Goal: Find specific page/section: Find specific page/section

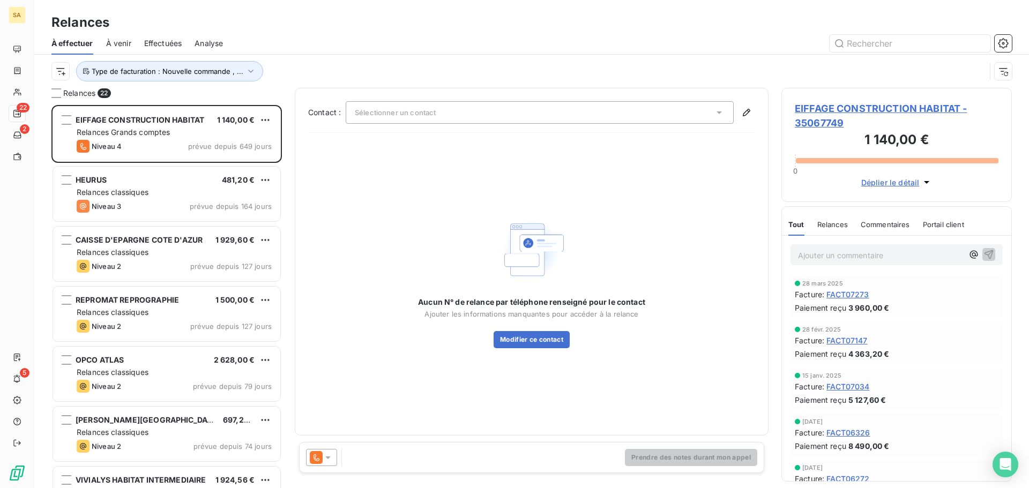
scroll to position [375, 222]
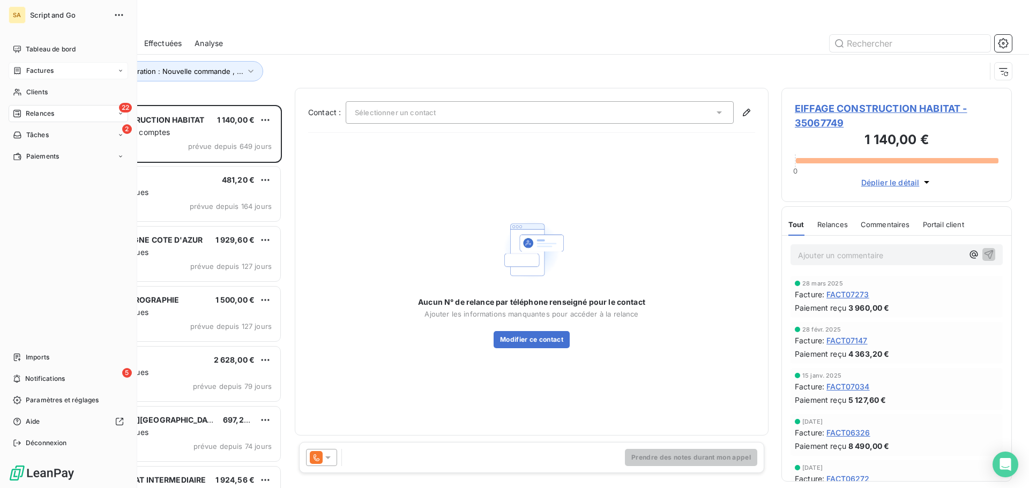
click at [39, 72] on span "Factures" at bounding box center [39, 71] width 27 height 10
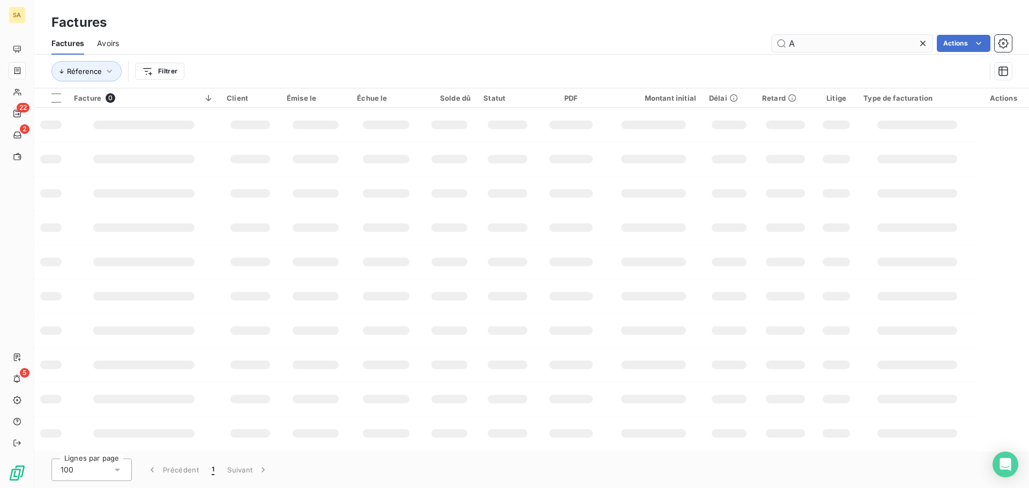
drag, startPoint x: 803, startPoint y: 43, endPoint x: 785, endPoint y: 43, distance: 17.7
click at [785, 43] on input "A" at bounding box center [852, 43] width 161 height 17
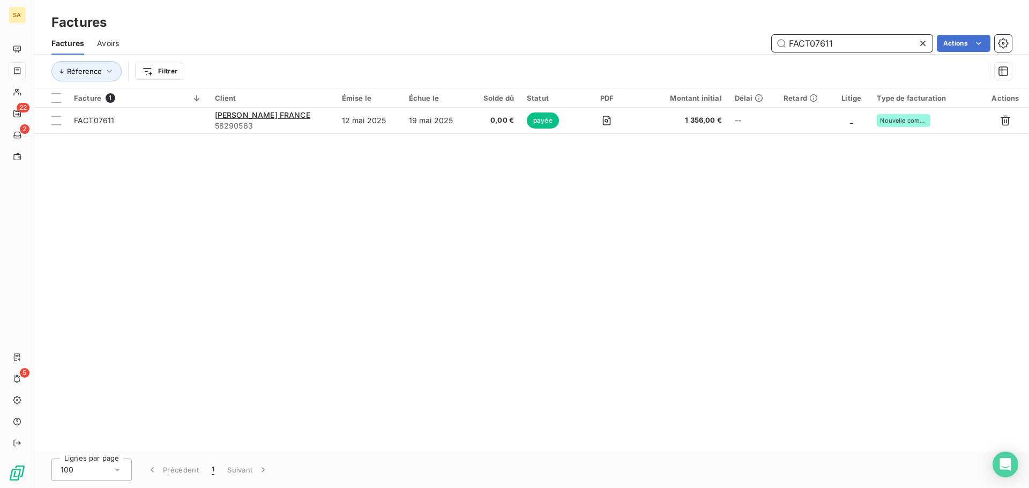
drag, startPoint x: 818, startPoint y: 44, endPoint x: 754, endPoint y: 44, distance: 63.8
click at [754, 44] on div "FACT07611 Actions" at bounding box center [572, 43] width 880 height 17
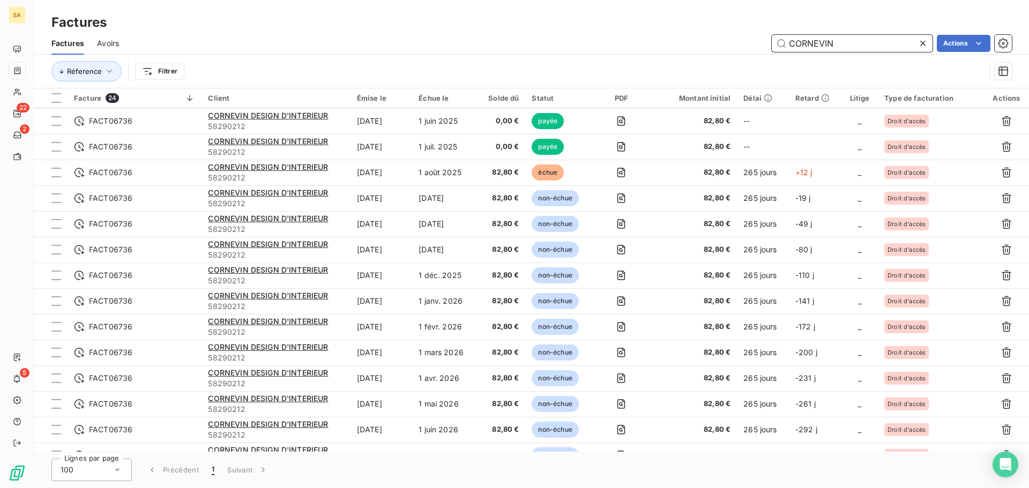
scroll to position [161, 0]
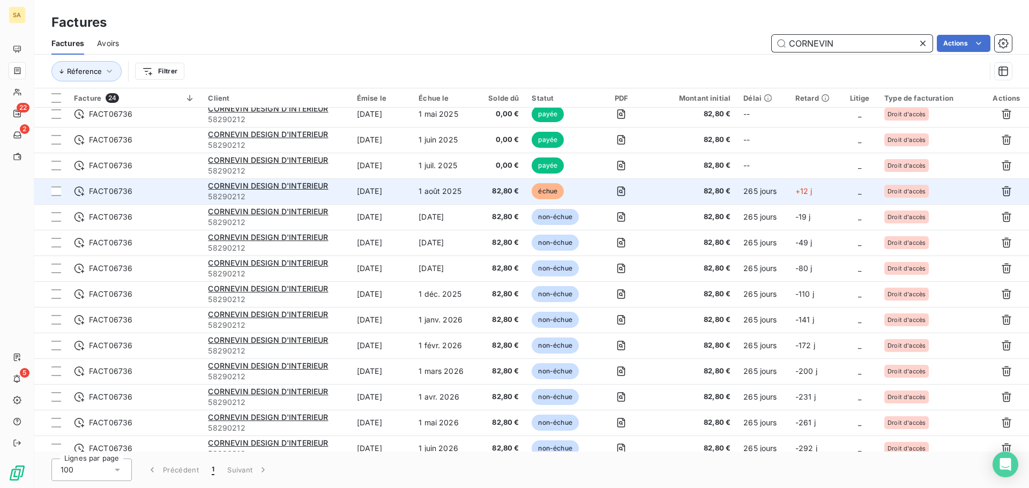
type input "CORNEVIN"
click at [180, 186] on span "FACT06736" at bounding box center [134, 191] width 121 height 11
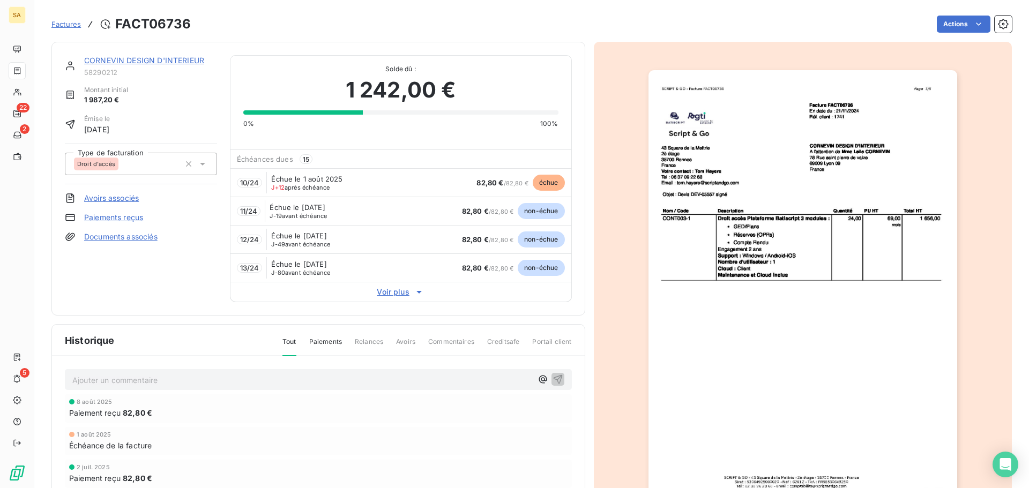
click at [136, 57] on link "CORNEVIN DESIGN D'INTERIEUR" at bounding box center [144, 60] width 120 height 9
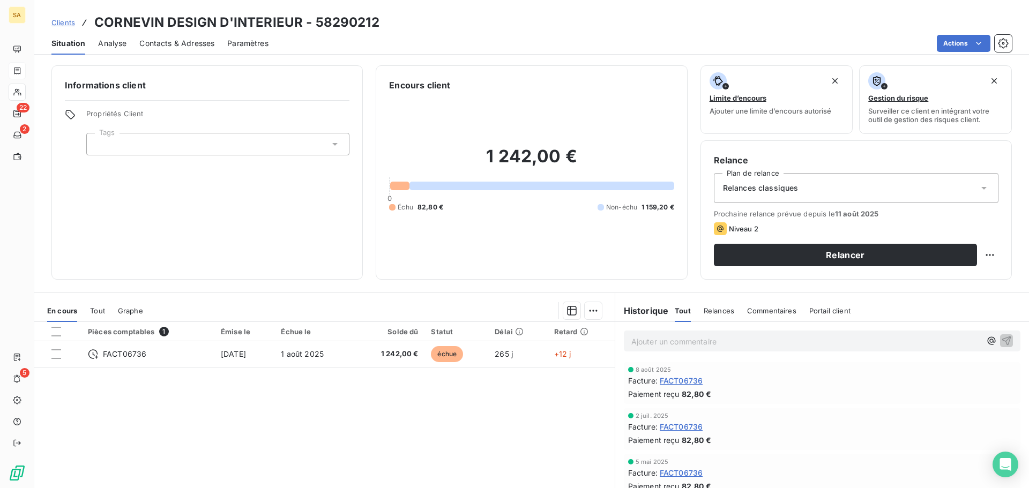
click at [177, 43] on span "Contacts & Adresses" at bounding box center [176, 43] width 75 height 11
